Goal: Check status: Check status

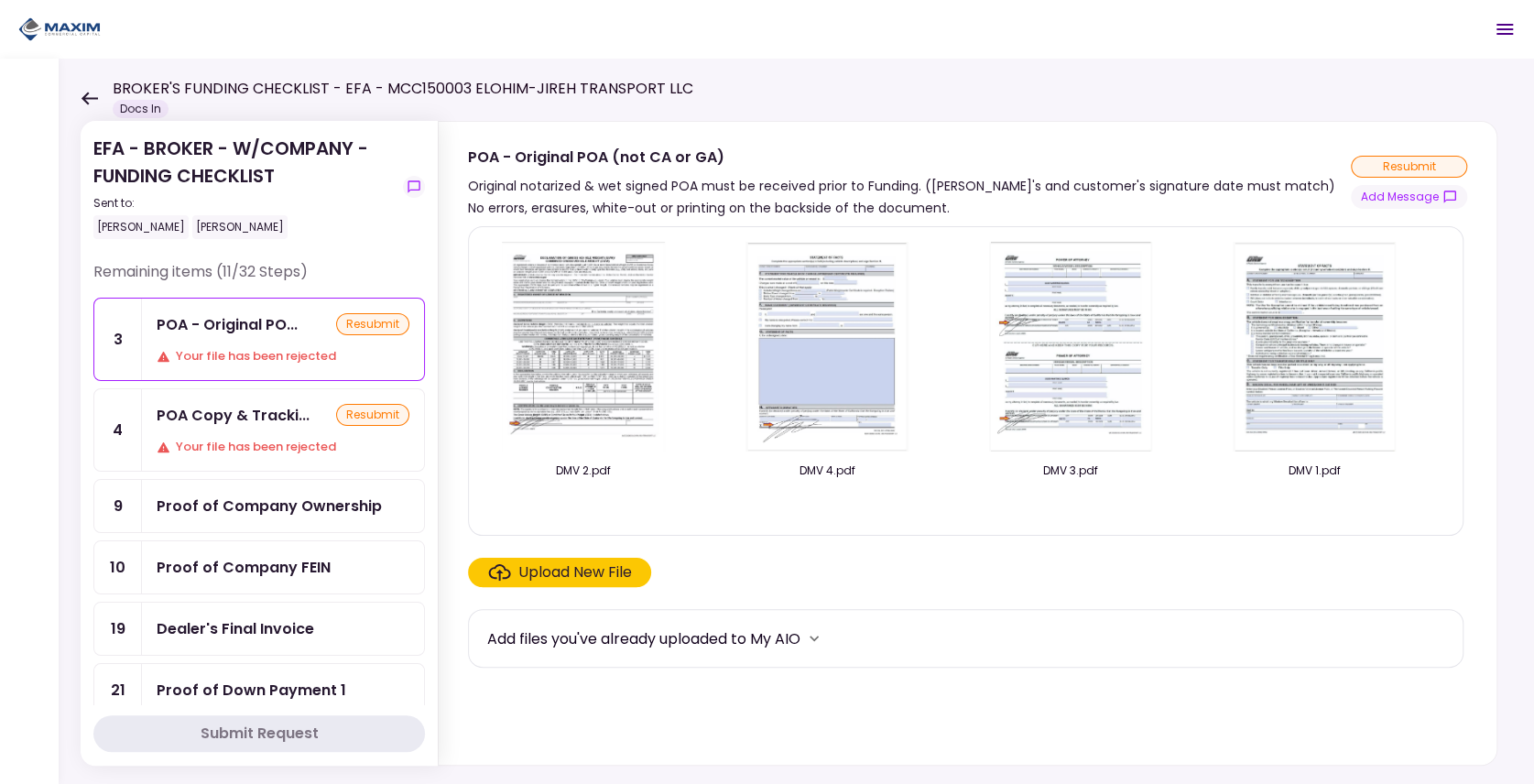
scroll to position [367, 0]
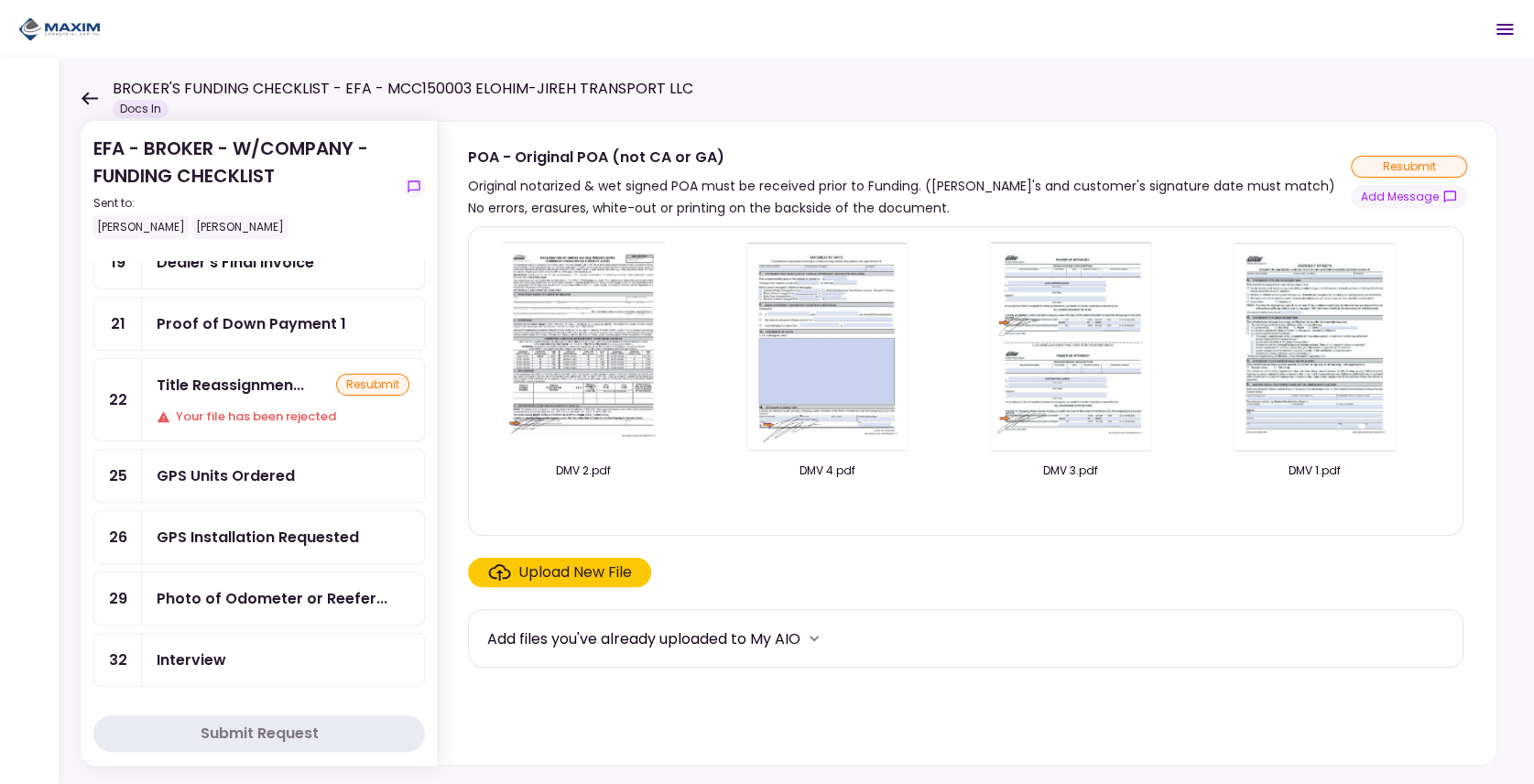
click at [247, 407] on div "Your file has been rejected" at bounding box center [283, 416] width 253 height 18
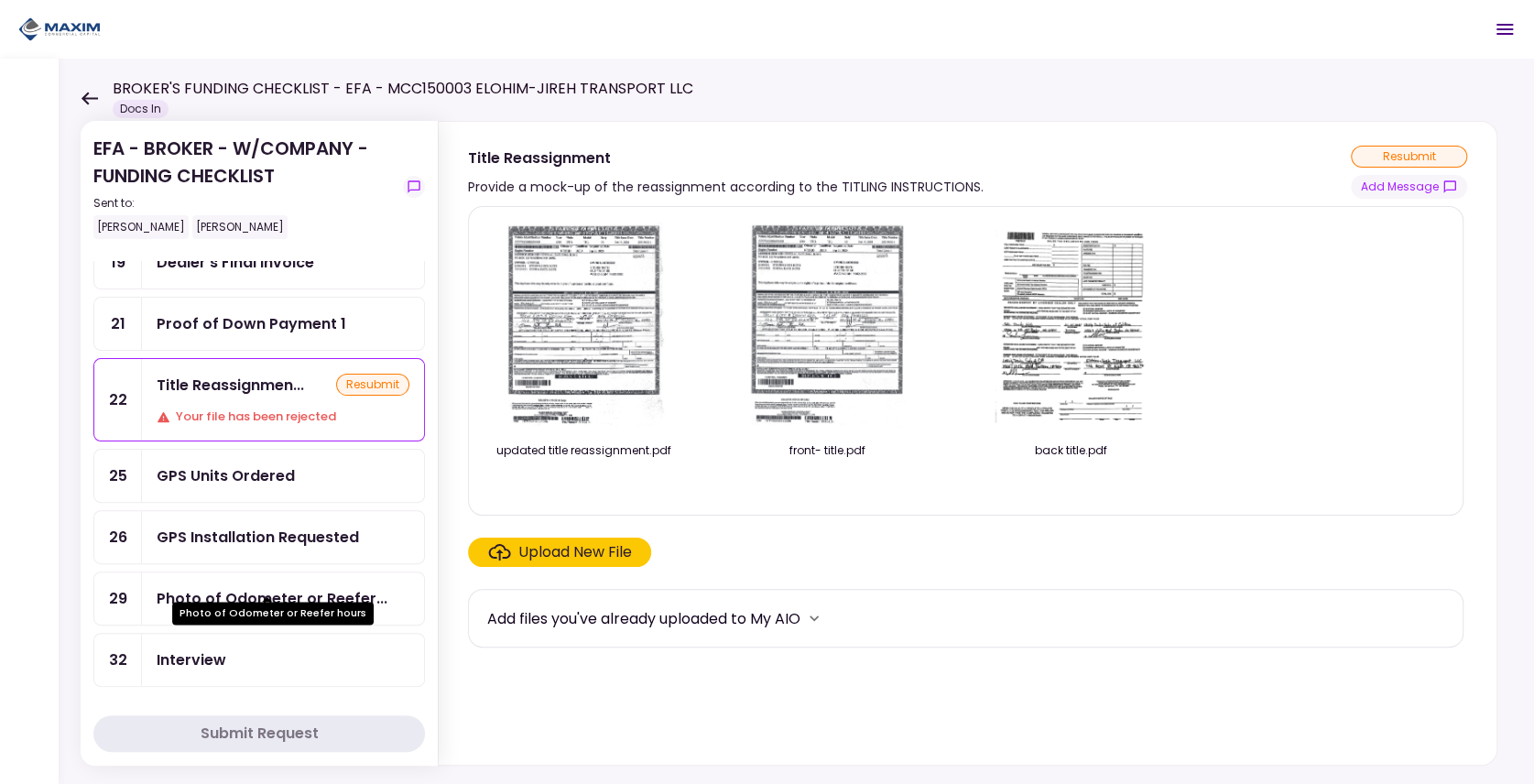
click at [262, 587] on div "Photo of Odometer or Reefer..." at bounding box center [272, 598] width 230 height 23
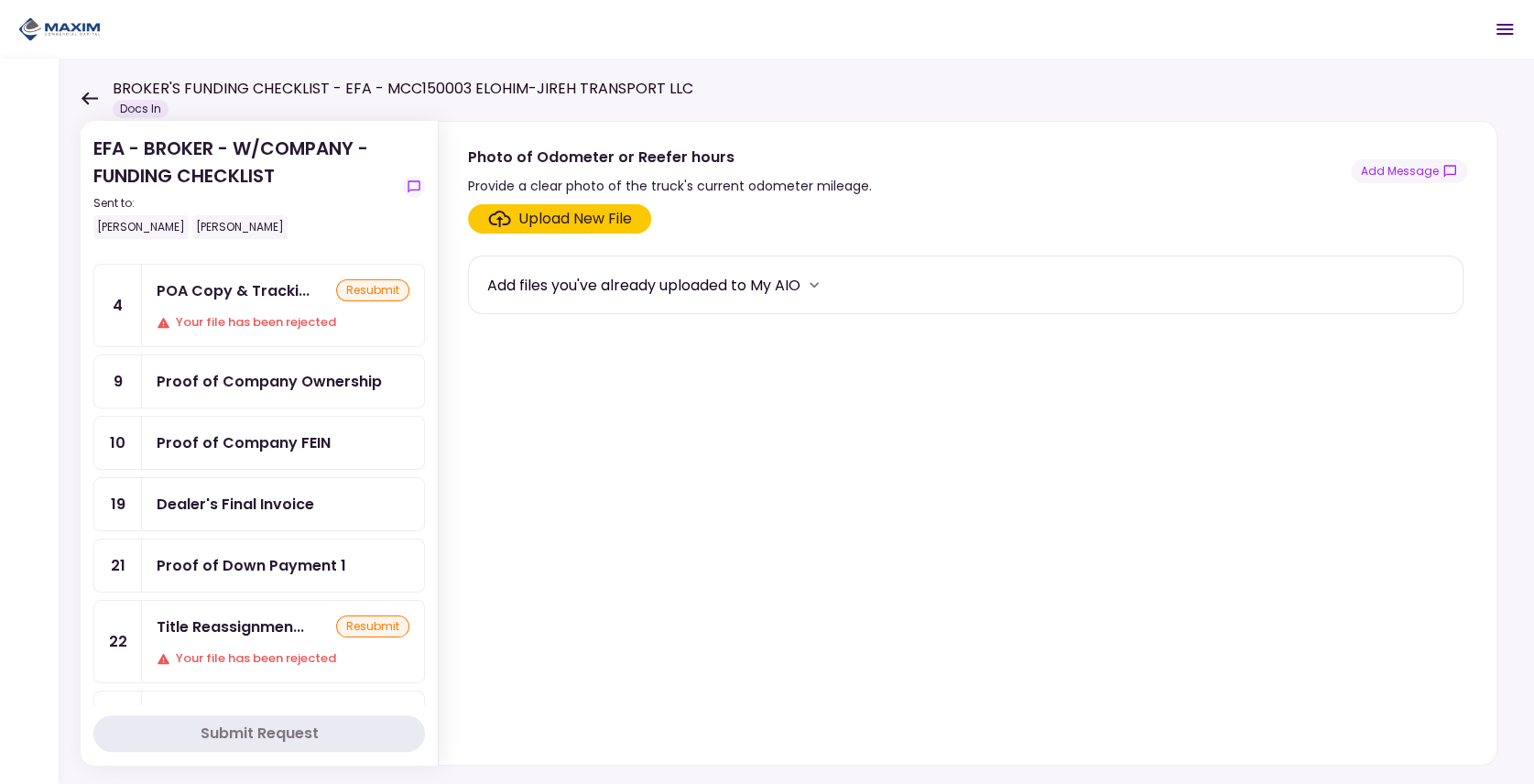
scroll to position [122, 0]
click at [233, 619] on div "Title Reassignmen..." at bounding box center [230, 629] width 148 height 23
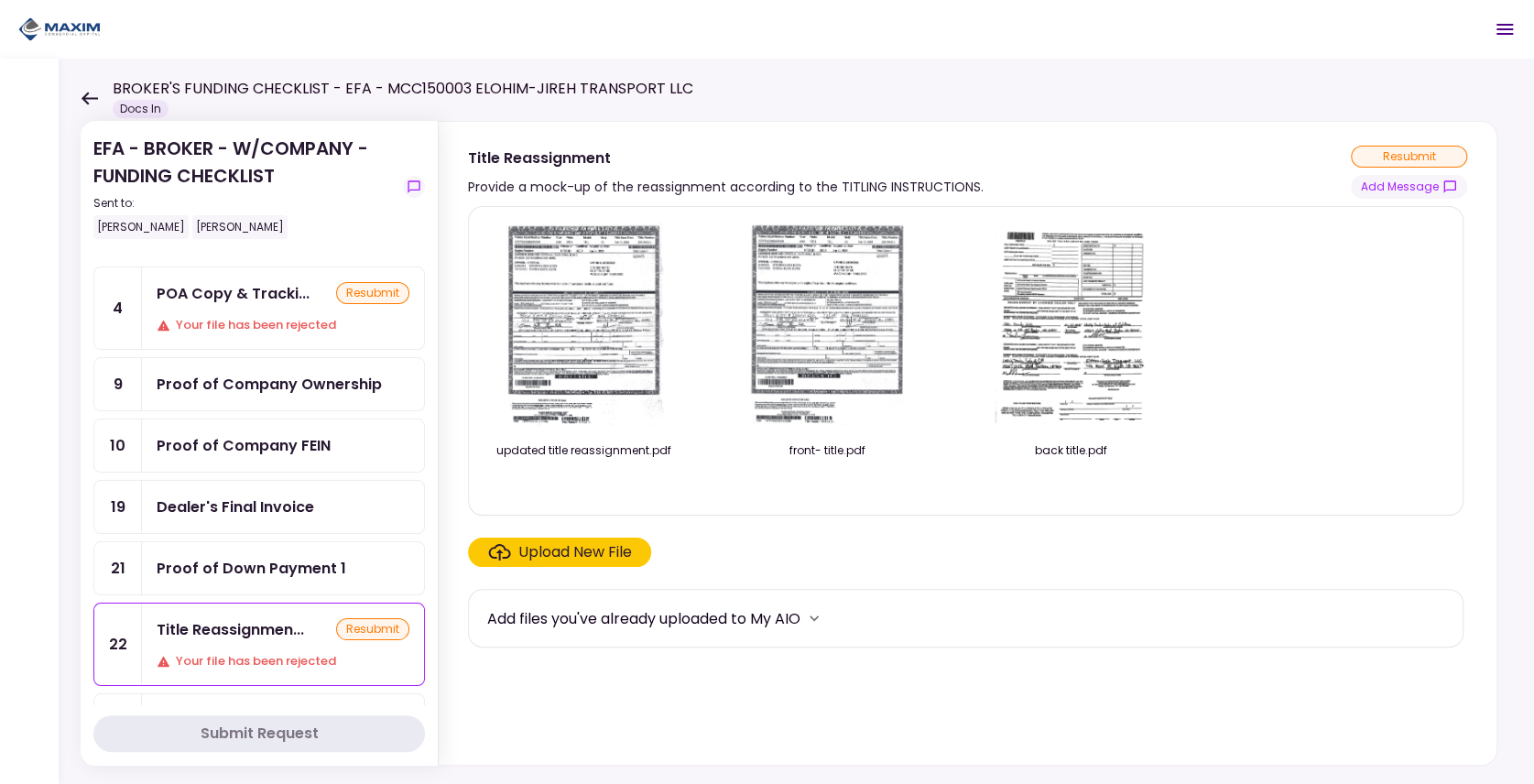
click at [233, 560] on div "Proof of Down Payment 1" at bounding box center [252, 568] width 190 height 23
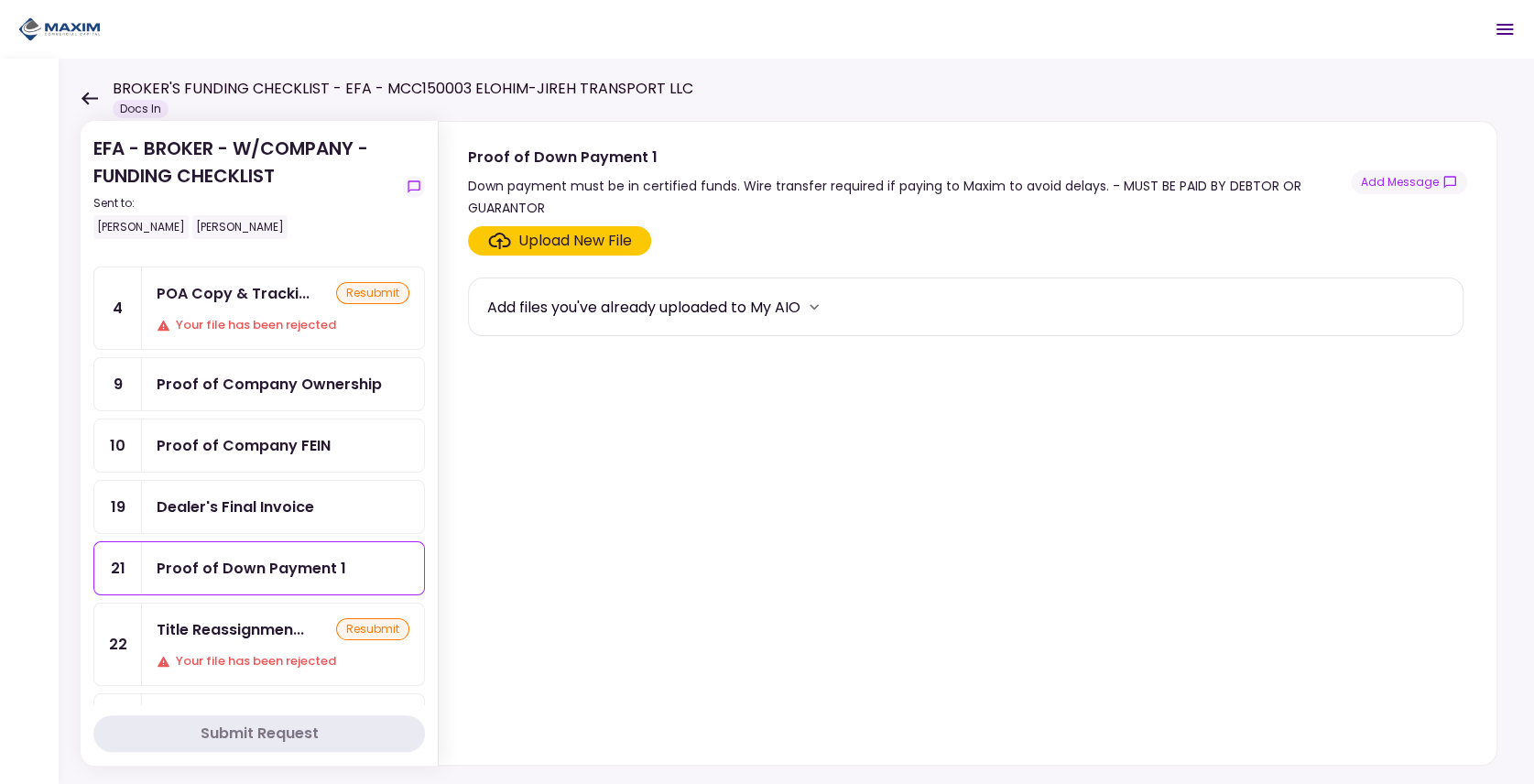
click at [249, 447] on div "Proof of Company FEIN" at bounding box center [283, 446] width 282 height 53
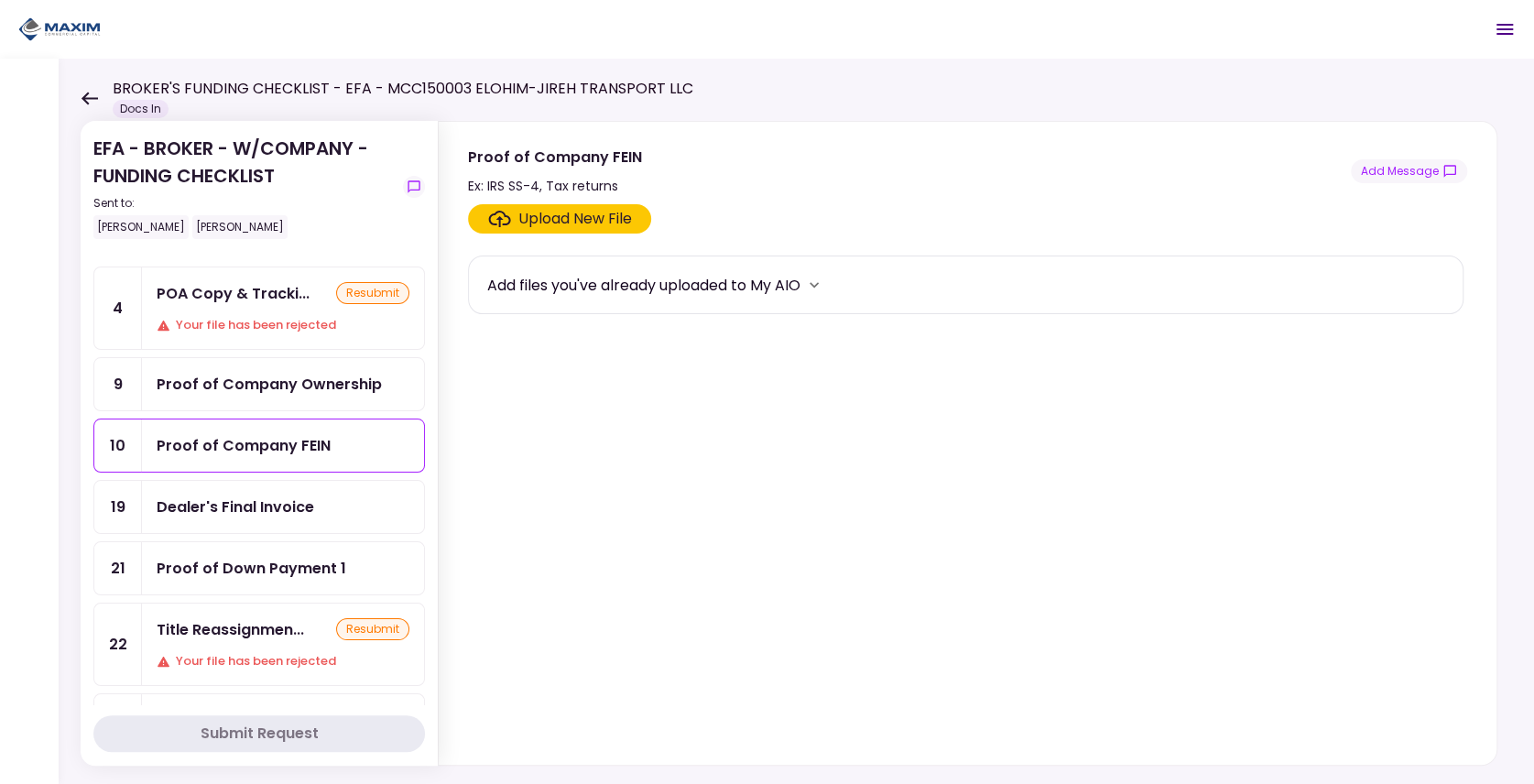
click at [251, 380] on div "Proof of Company Ownership" at bounding box center [270, 384] width 226 height 23
click at [264, 336] on div "POA Copy & Tracki... resubmit Your file has been rejected" at bounding box center [283, 307] width 282 height 82
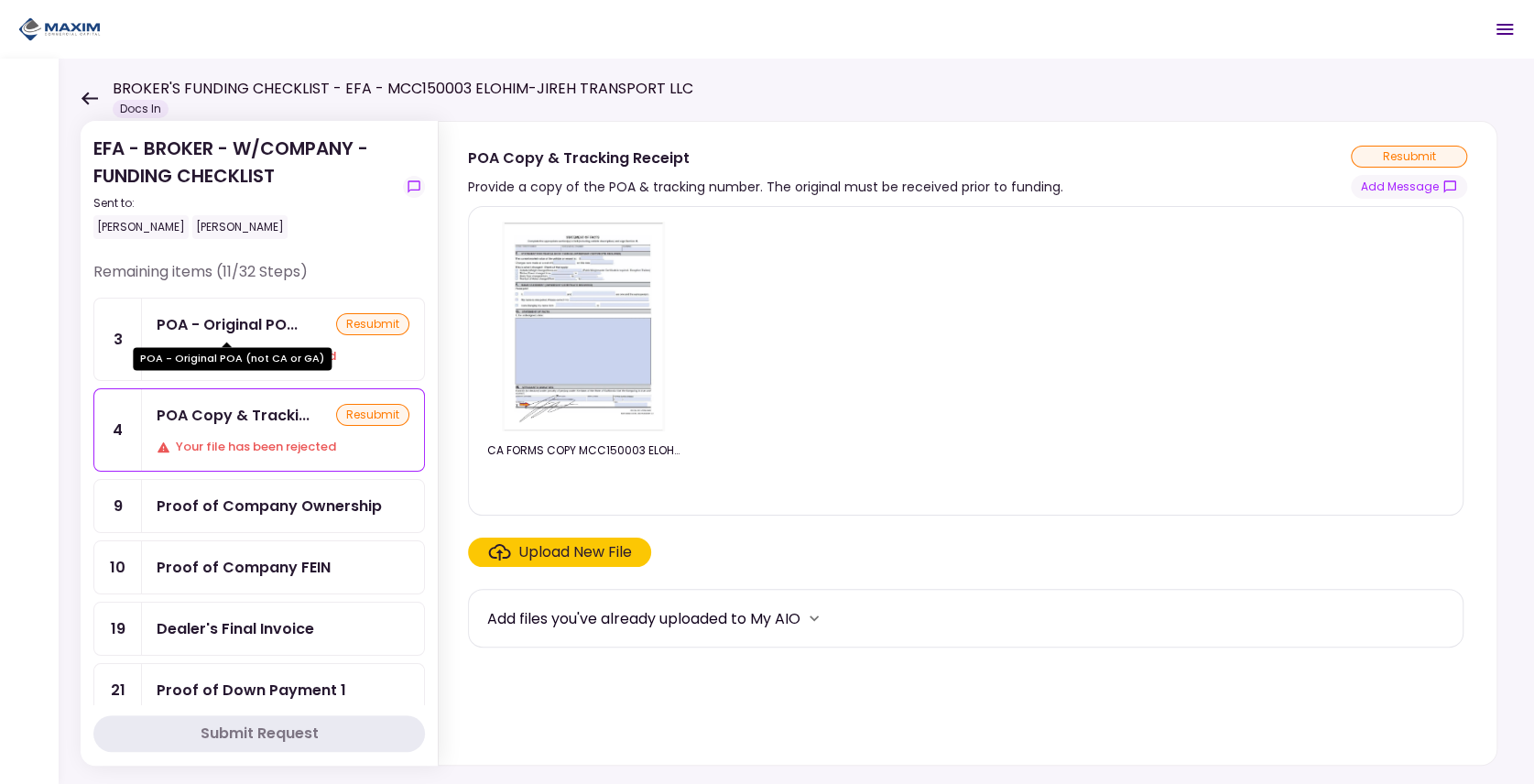
click at [238, 332] on div "POA - Original PO..." at bounding box center [228, 324] width 141 height 23
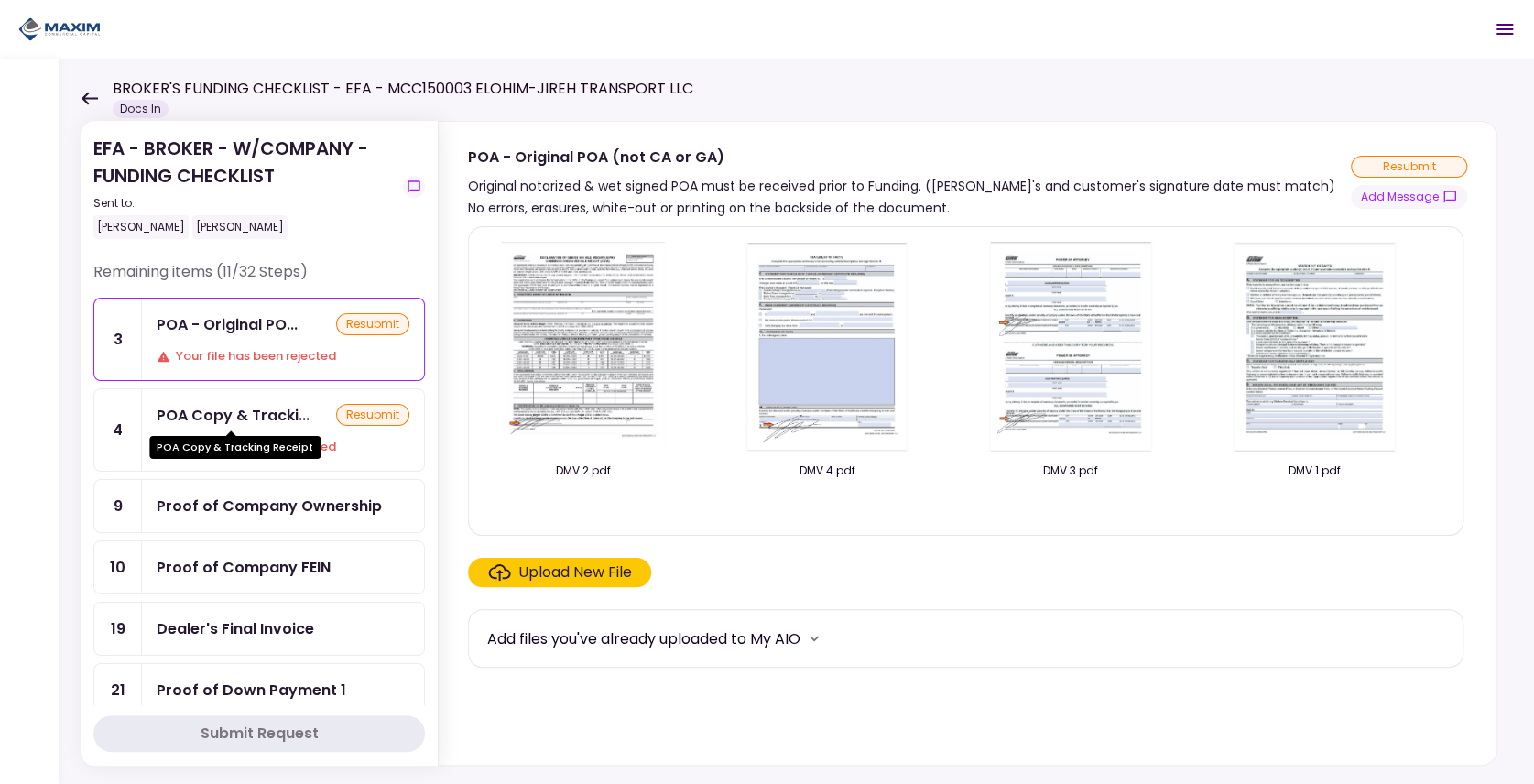
click at [265, 423] on div "POA Copy & Tracking Receipt" at bounding box center [235, 441] width 171 height 36
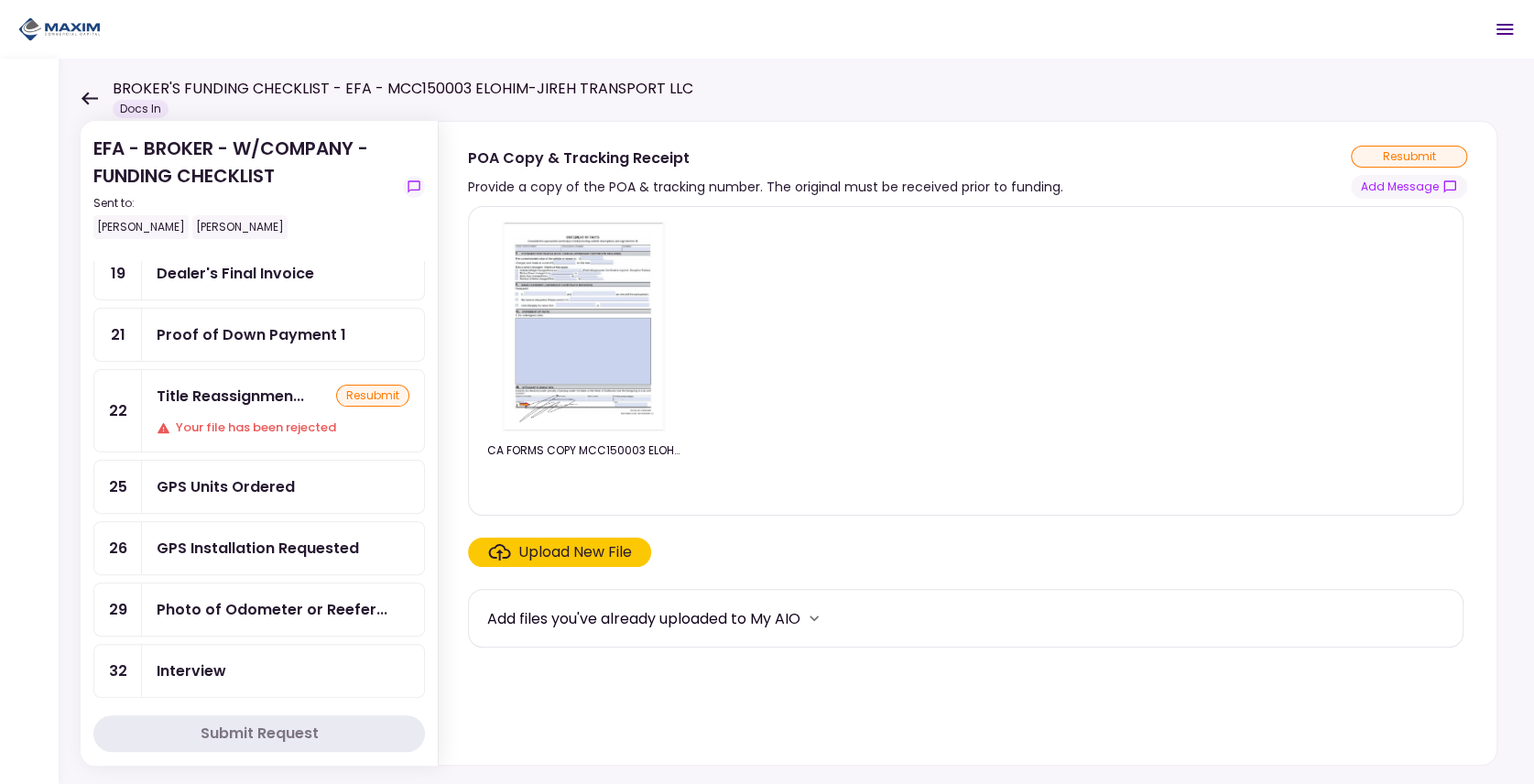
scroll to position [367, 0]
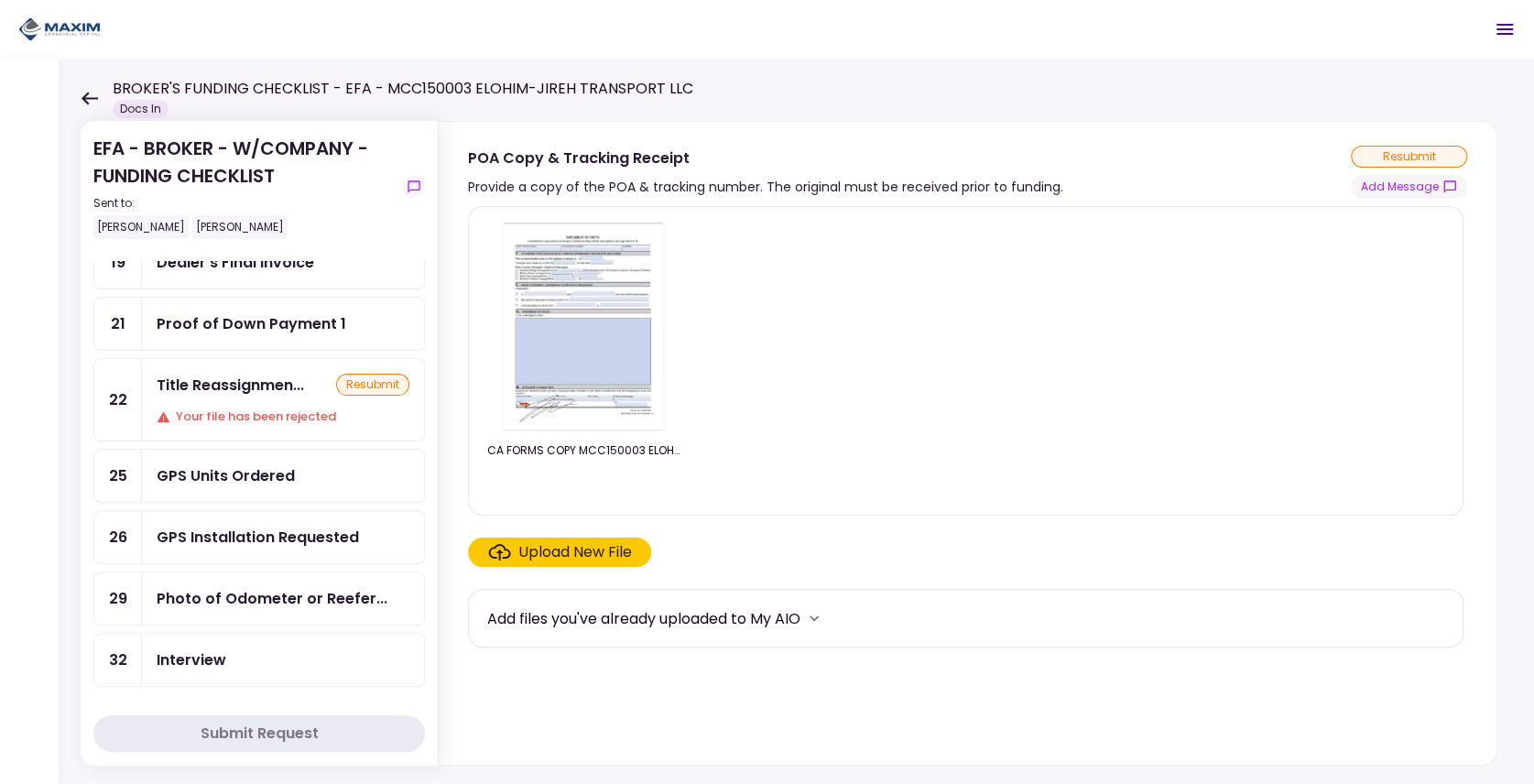
click at [218, 384] on div "Title Reassignmen... resubmit Your file has been rejected" at bounding box center [283, 400] width 282 height 82
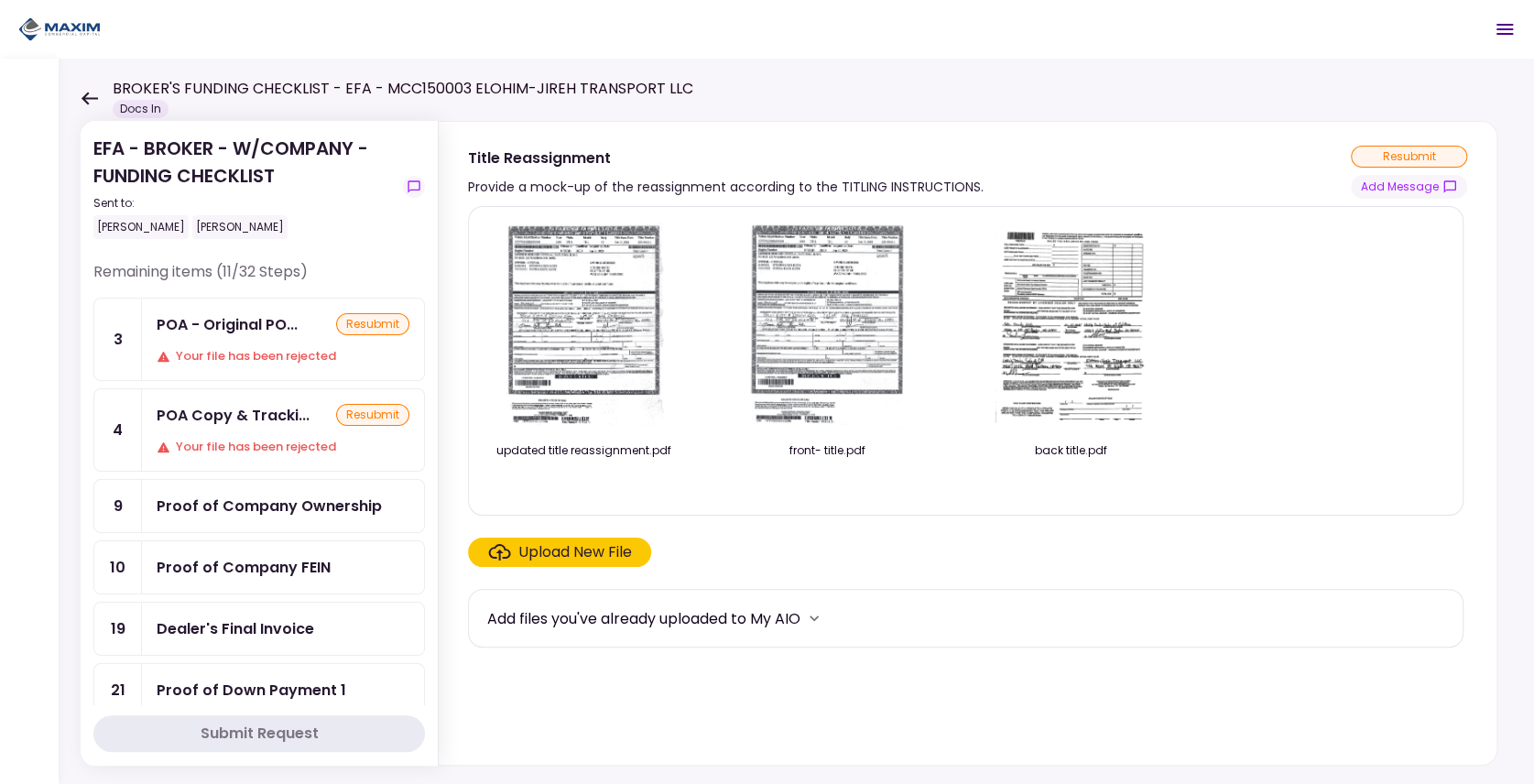
drag, startPoint x: 220, startPoint y: 356, endPoint x: 224, endPoint y: 439, distance: 83.1
click at [221, 358] on div "Your file has been rejected" at bounding box center [283, 355] width 253 height 18
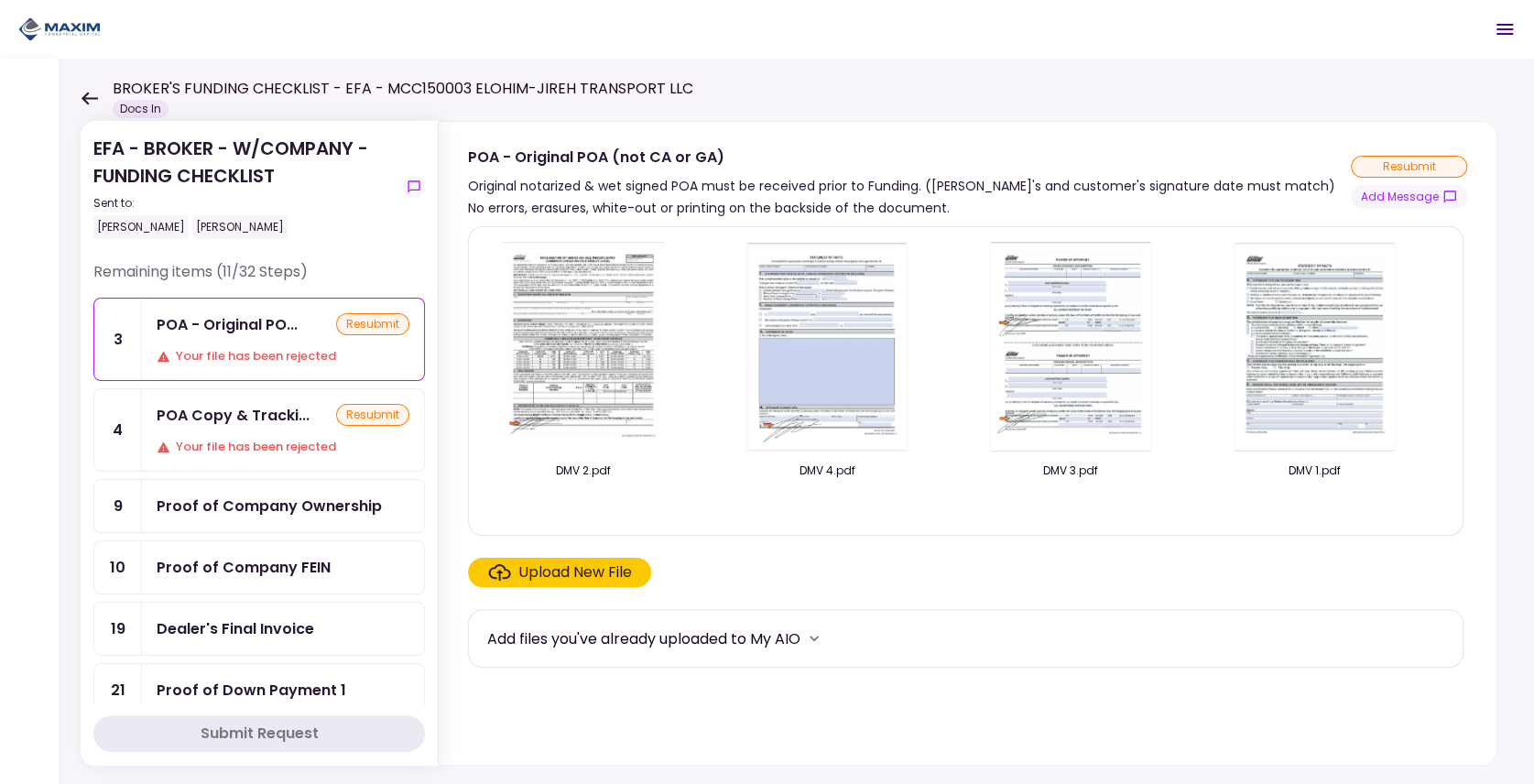
click at [226, 412] on div "POA Copy & Tracki..." at bounding box center [233, 416] width 153 height 23
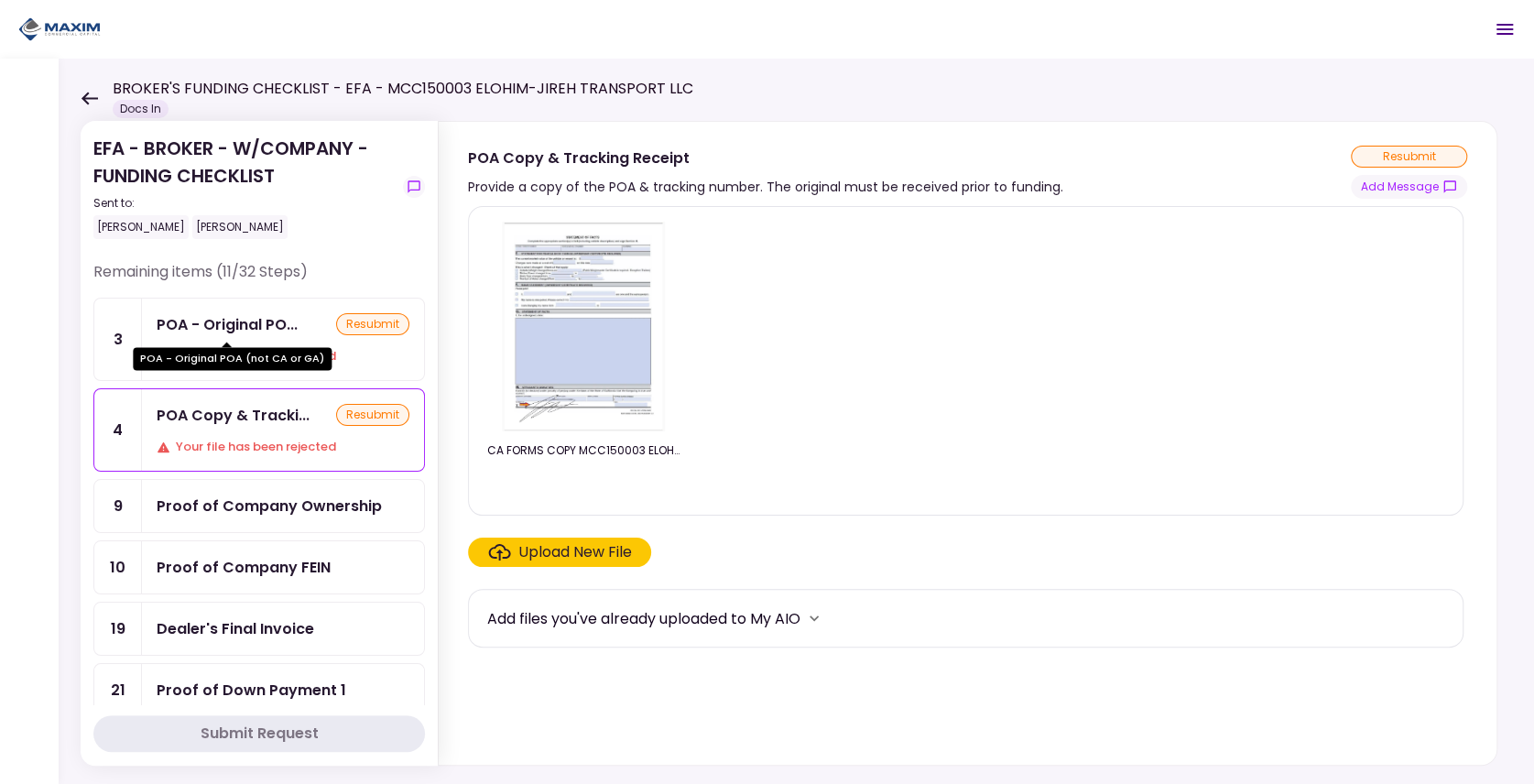
click at [258, 322] on div "POA - Original PO..." at bounding box center [228, 324] width 141 height 23
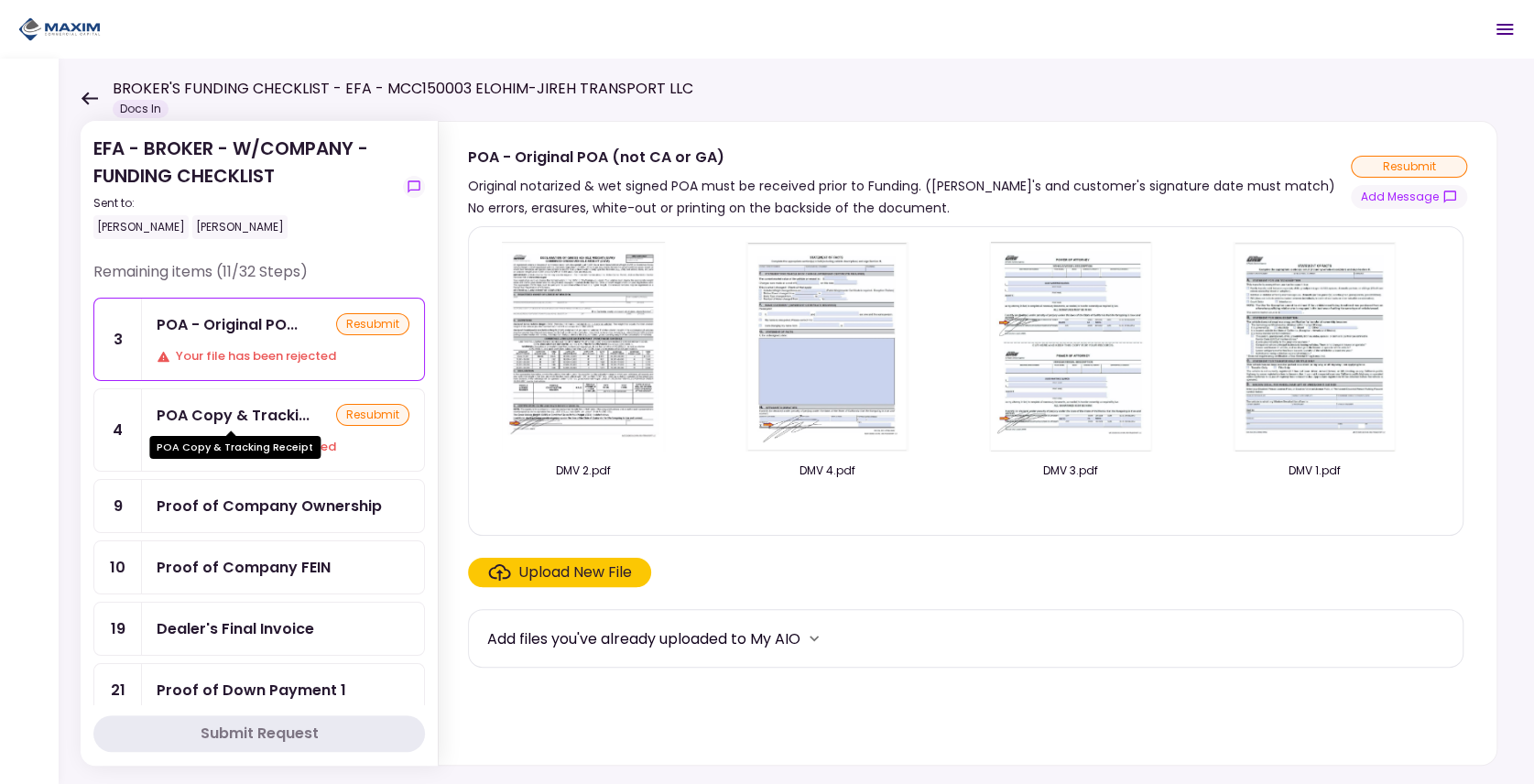
click at [254, 405] on div "POA Copy & Tracki..." at bounding box center [233, 416] width 153 height 23
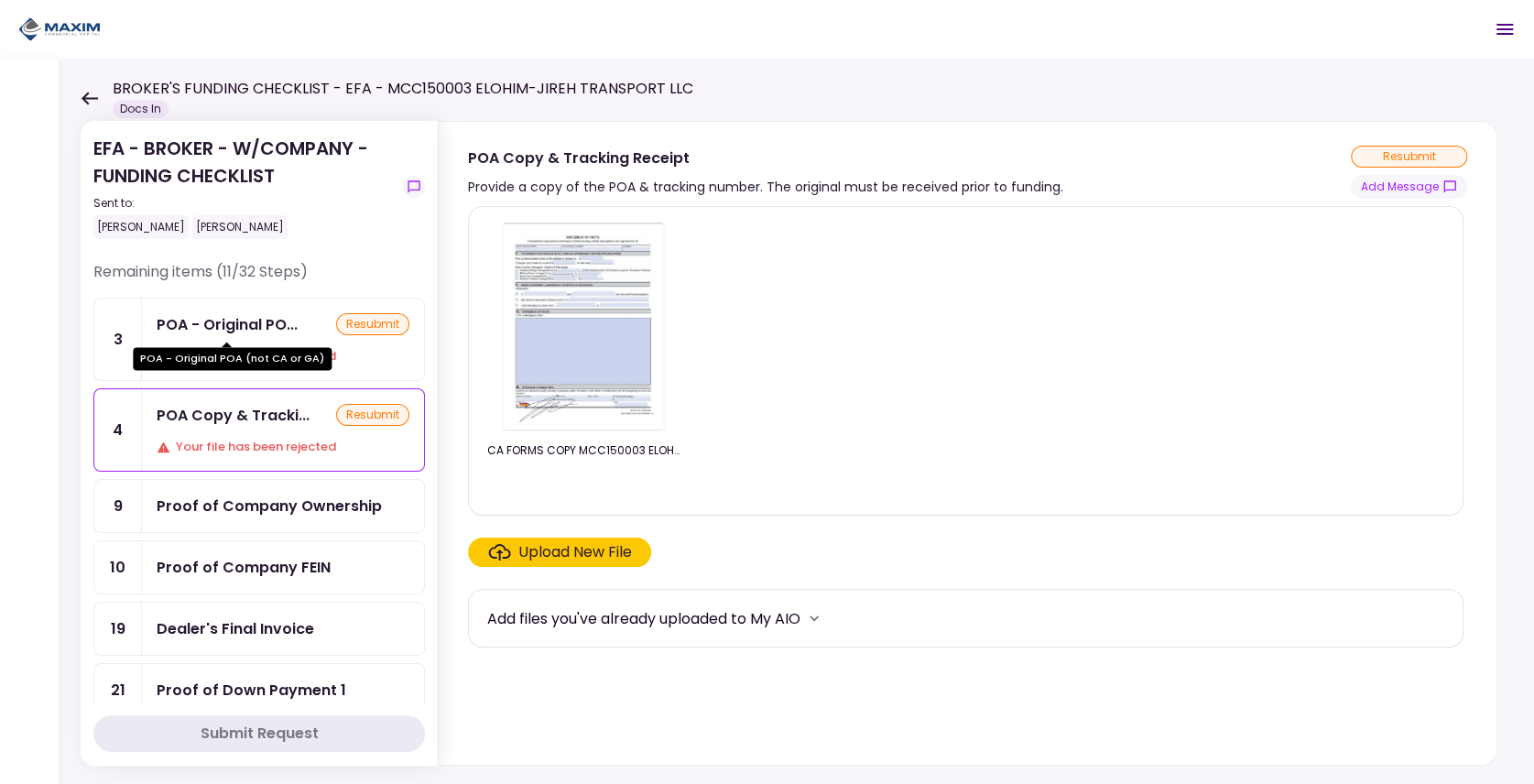
click at [267, 334] on div "POA - Original PO..." at bounding box center [228, 324] width 141 height 23
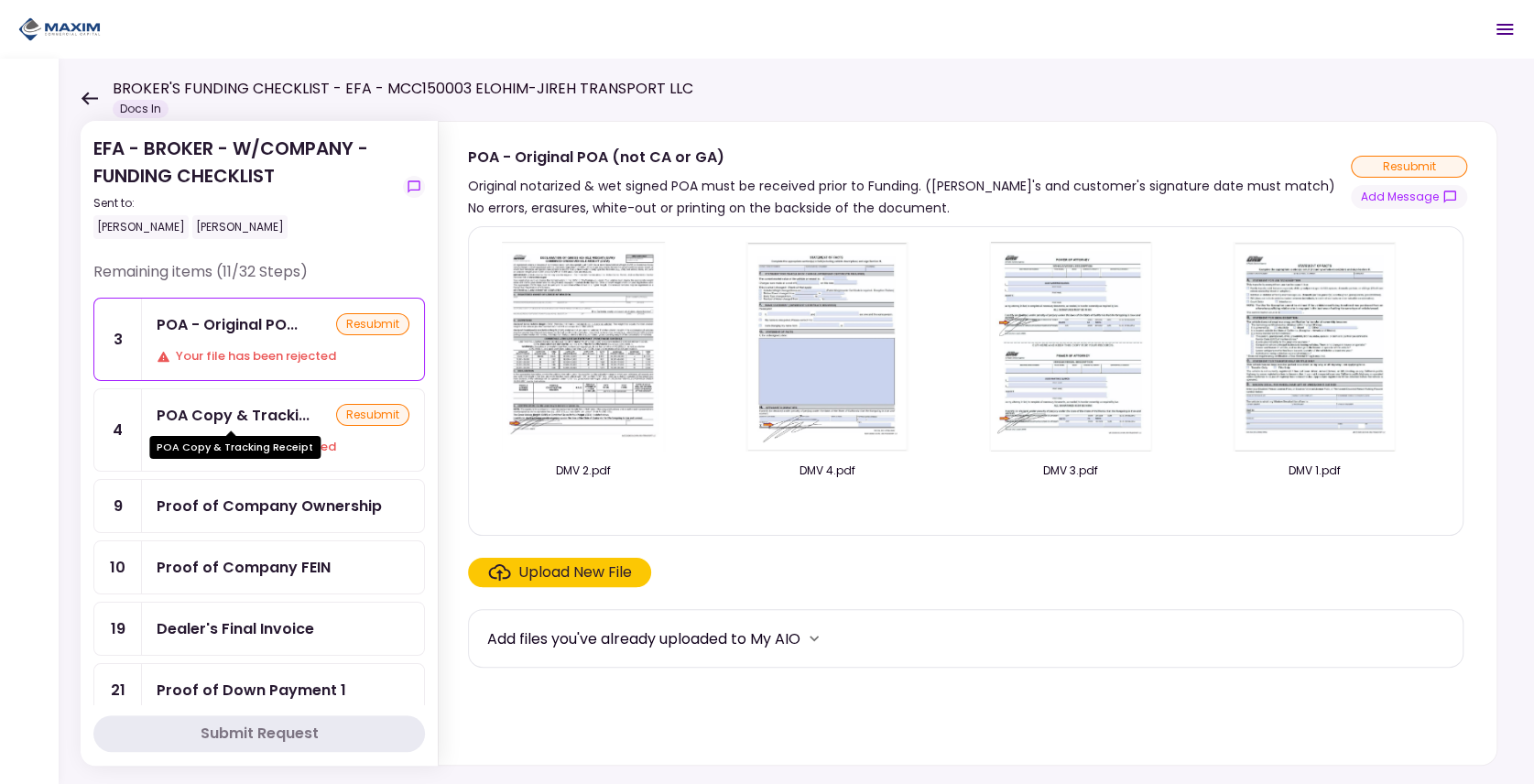
click at [282, 416] on div "POA Copy & Tracki..." at bounding box center [233, 416] width 153 height 23
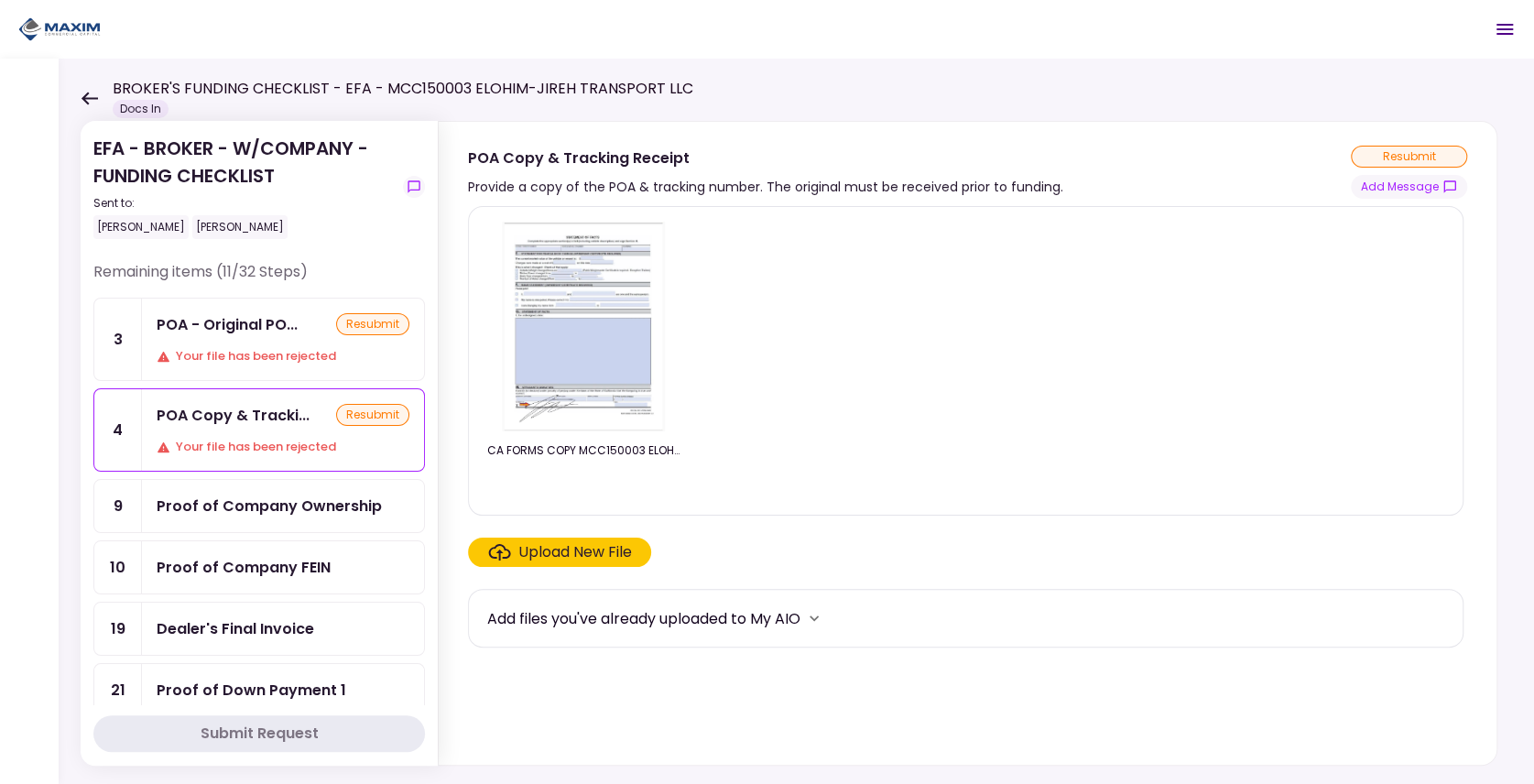
click at [285, 351] on div "Your file has been rejected" at bounding box center [283, 355] width 253 height 18
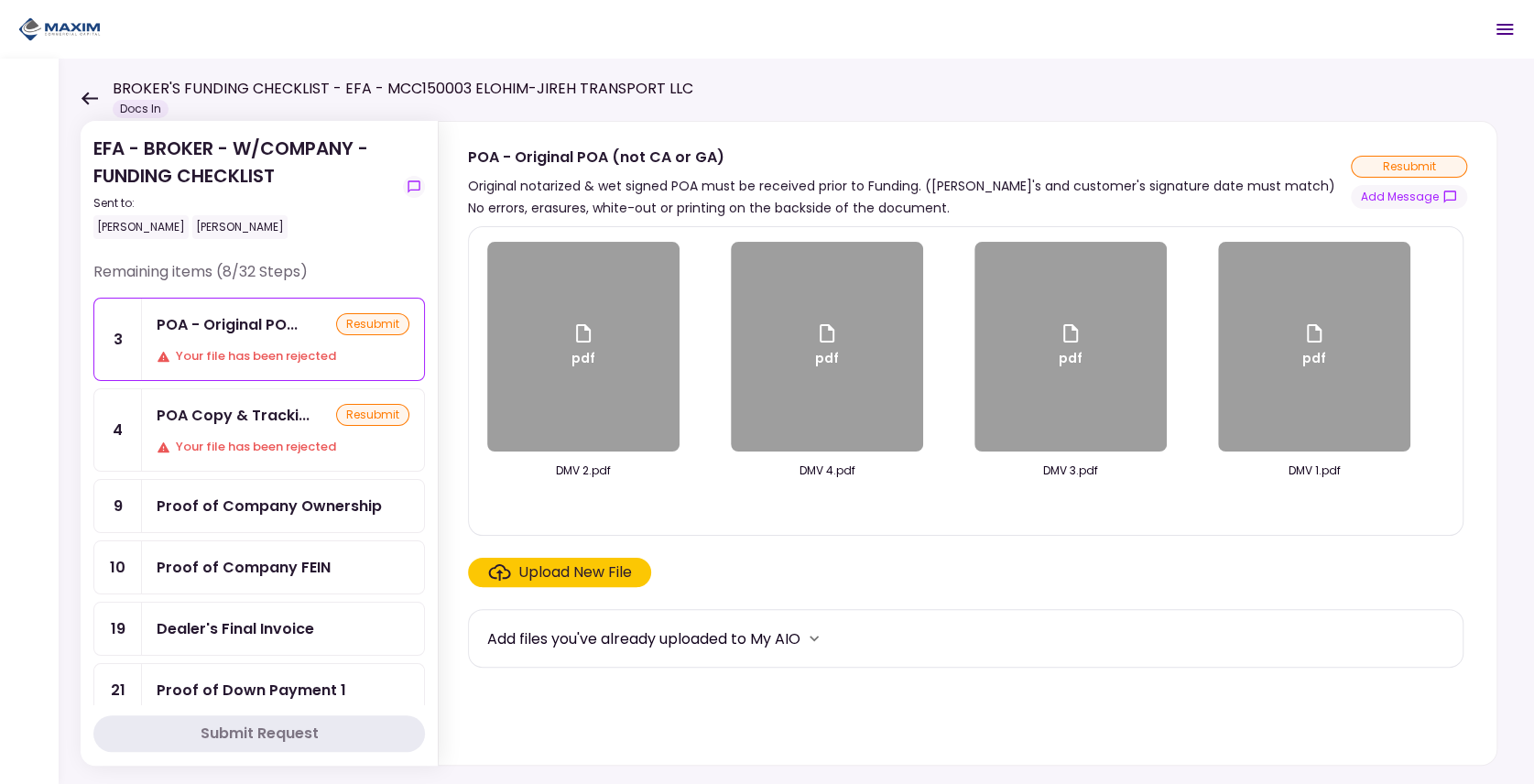
click at [282, 432] on div "POA Copy & Tracki... resubmit Your file has been rejected" at bounding box center [283, 430] width 282 height 82
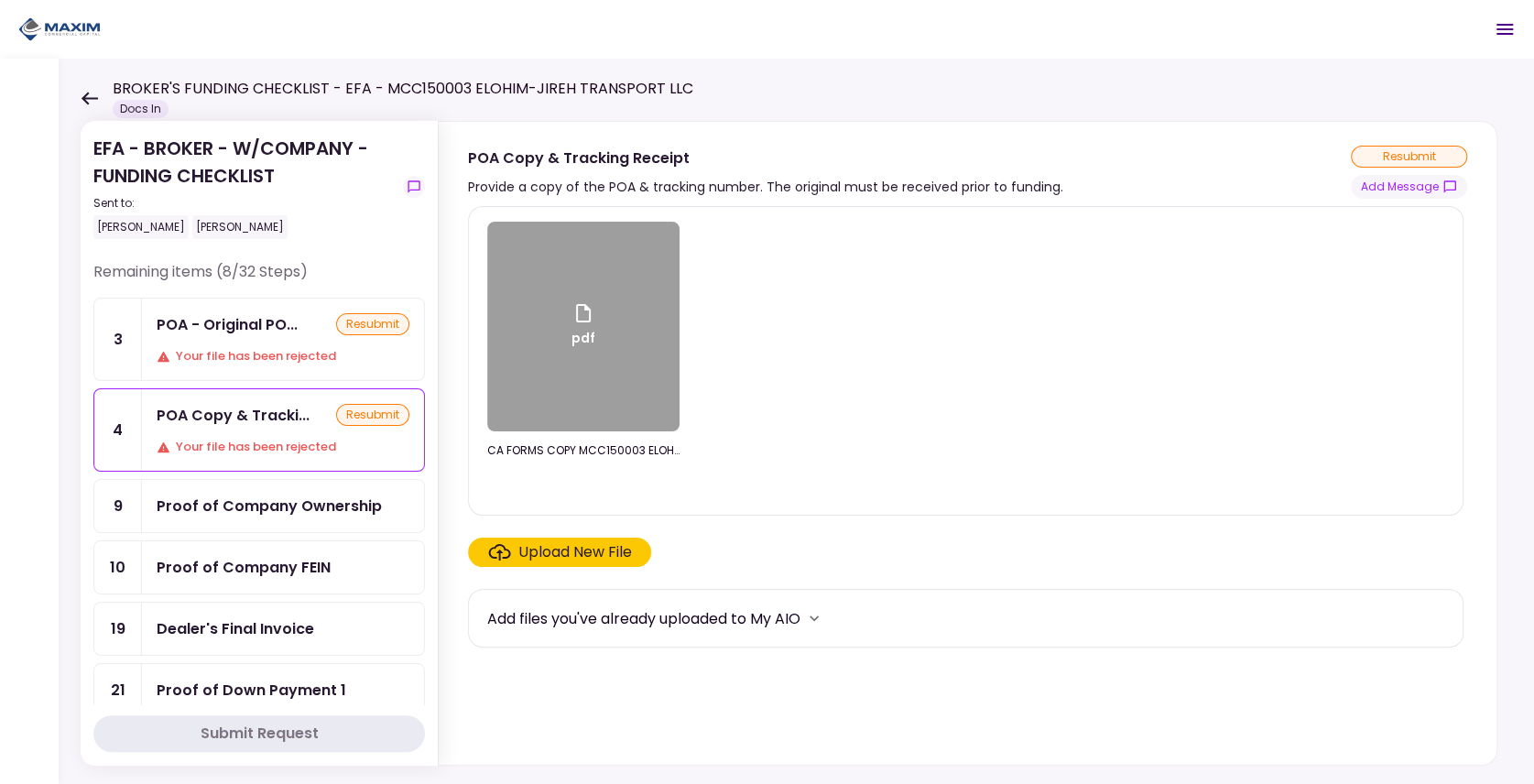
click at [238, 341] on div "POA - Original PO... resubmit Your file has been rejected" at bounding box center [283, 339] width 282 height 82
